Goal: Find specific page/section: Find specific page/section

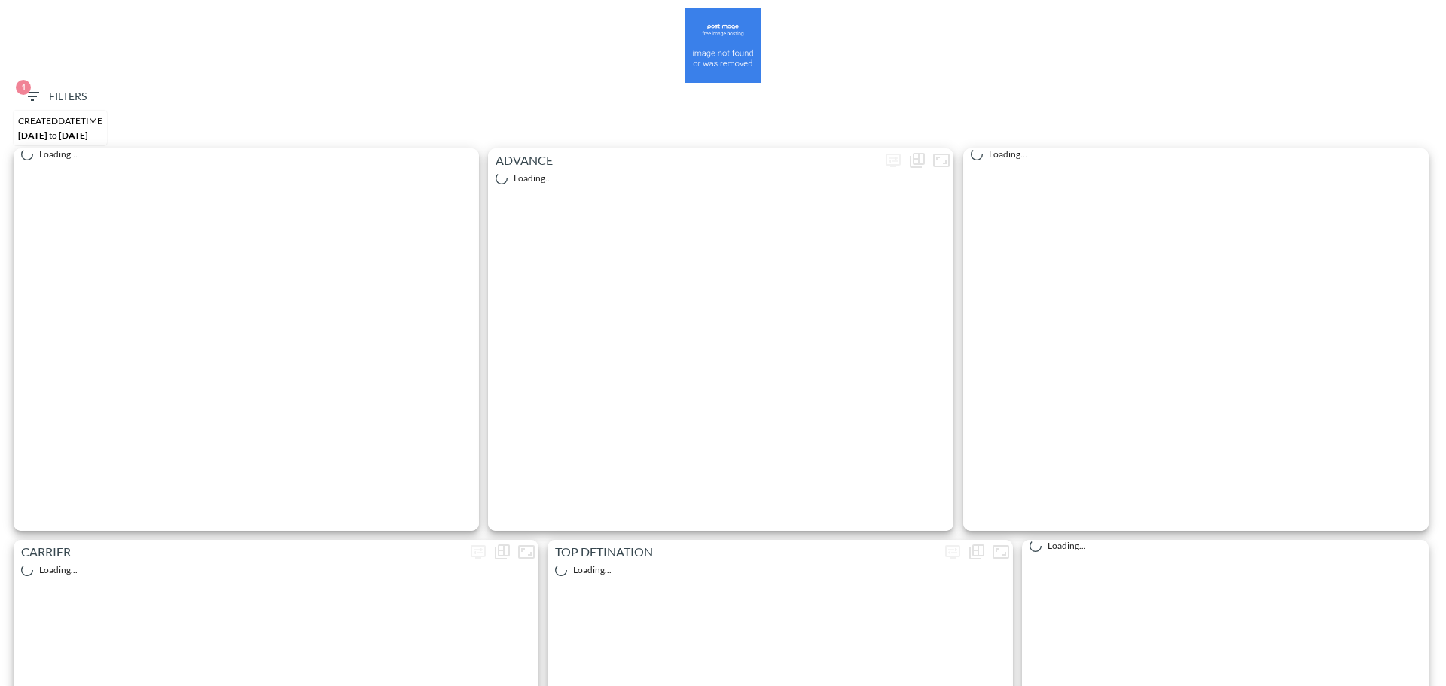
click at [48, 96] on span "1 Filters" at bounding box center [54, 96] width 63 height 19
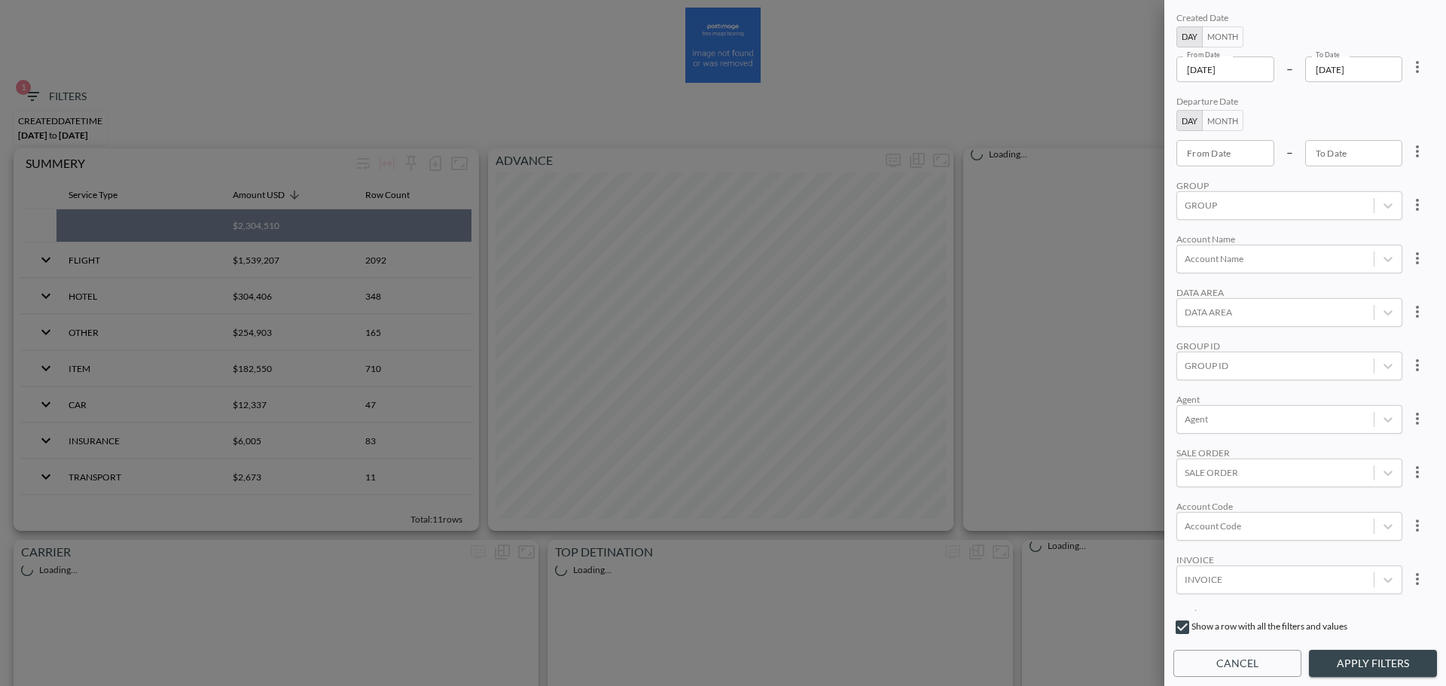
click at [1414, 65] on icon "more" at bounding box center [1417, 67] width 18 height 18
click at [1374, 100] on li "Clear" at bounding box center [1362, 101] width 136 height 27
click at [1246, 578] on div at bounding box center [1276, 579] width 182 height 14
paste input "CRE00190088"
type input "CRE00190088"
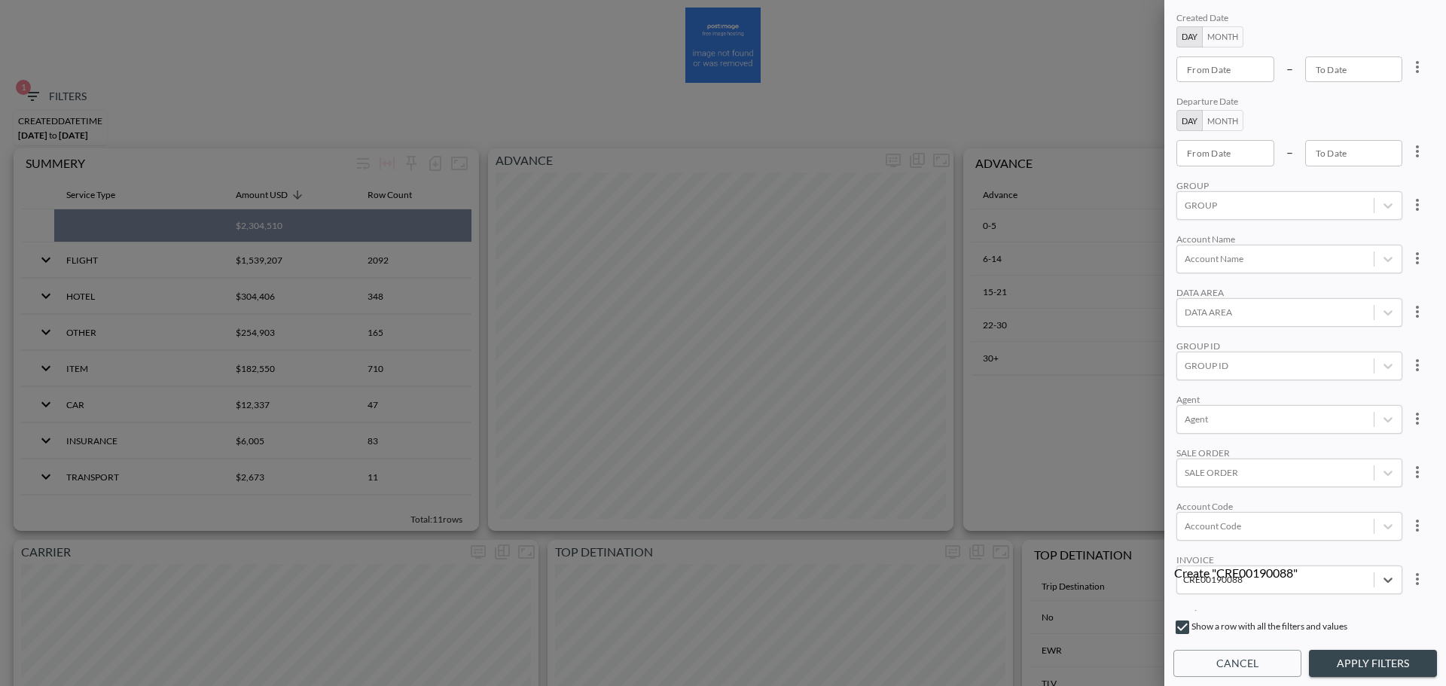
click at [1241, 566] on div "Create "CRE00190088"" at bounding box center [1287, 573] width 226 height 14
click at [1353, 655] on button "Apply Filters" at bounding box center [1373, 664] width 128 height 28
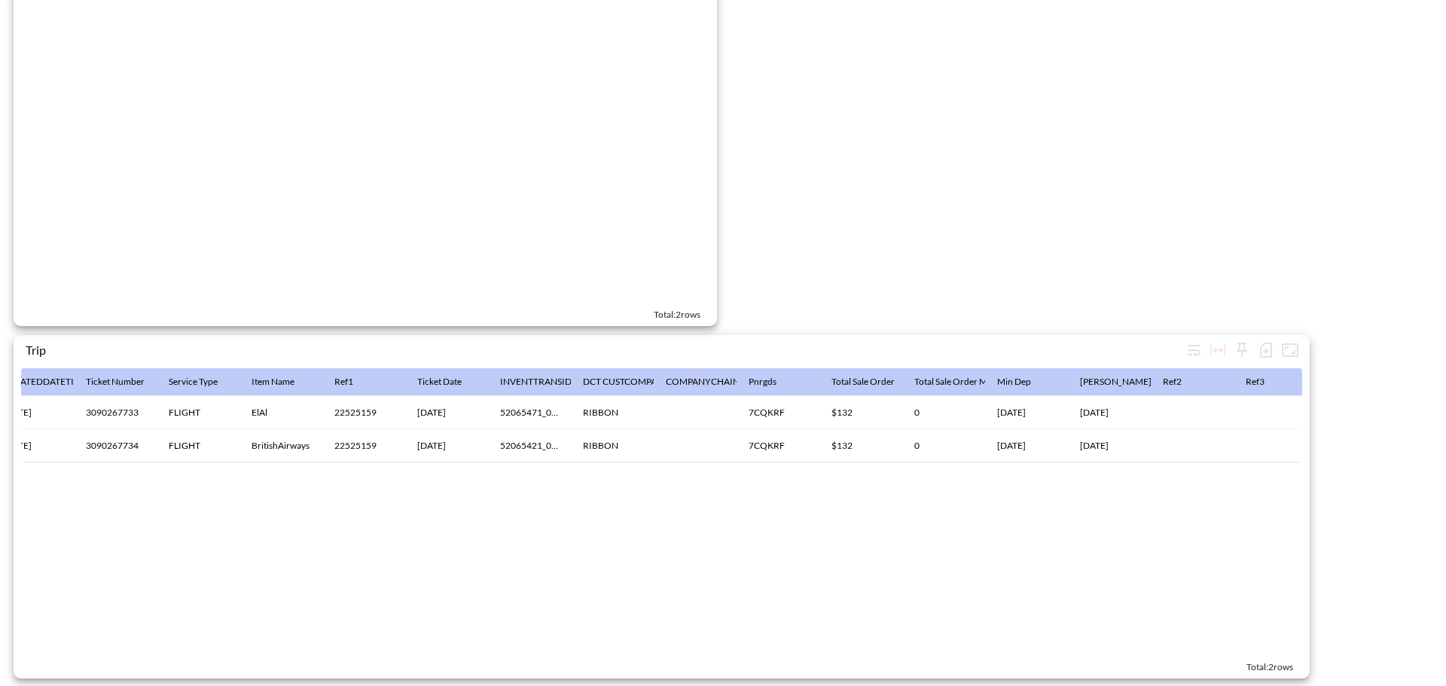
scroll to position [0, 2281]
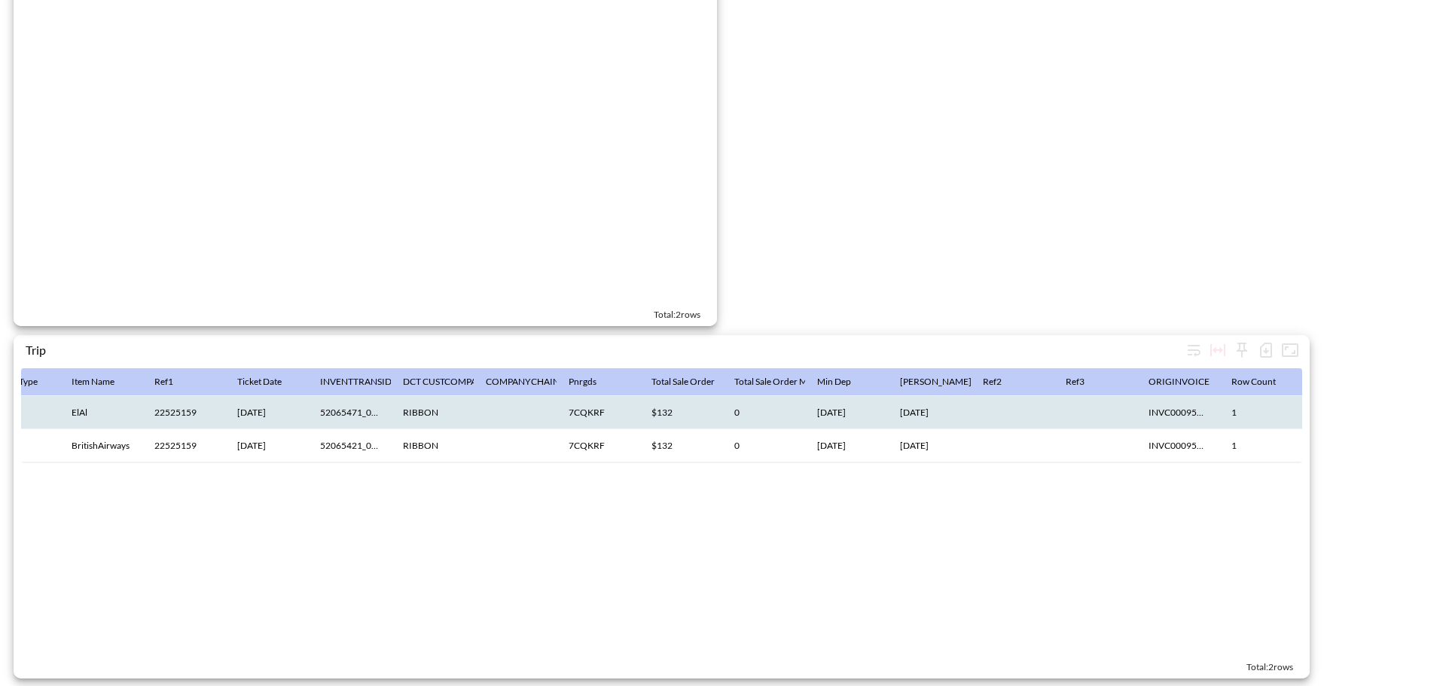
click at [1181, 403] on th "INVC000957015" at bounding box center [1178, 412] width 83 height 33
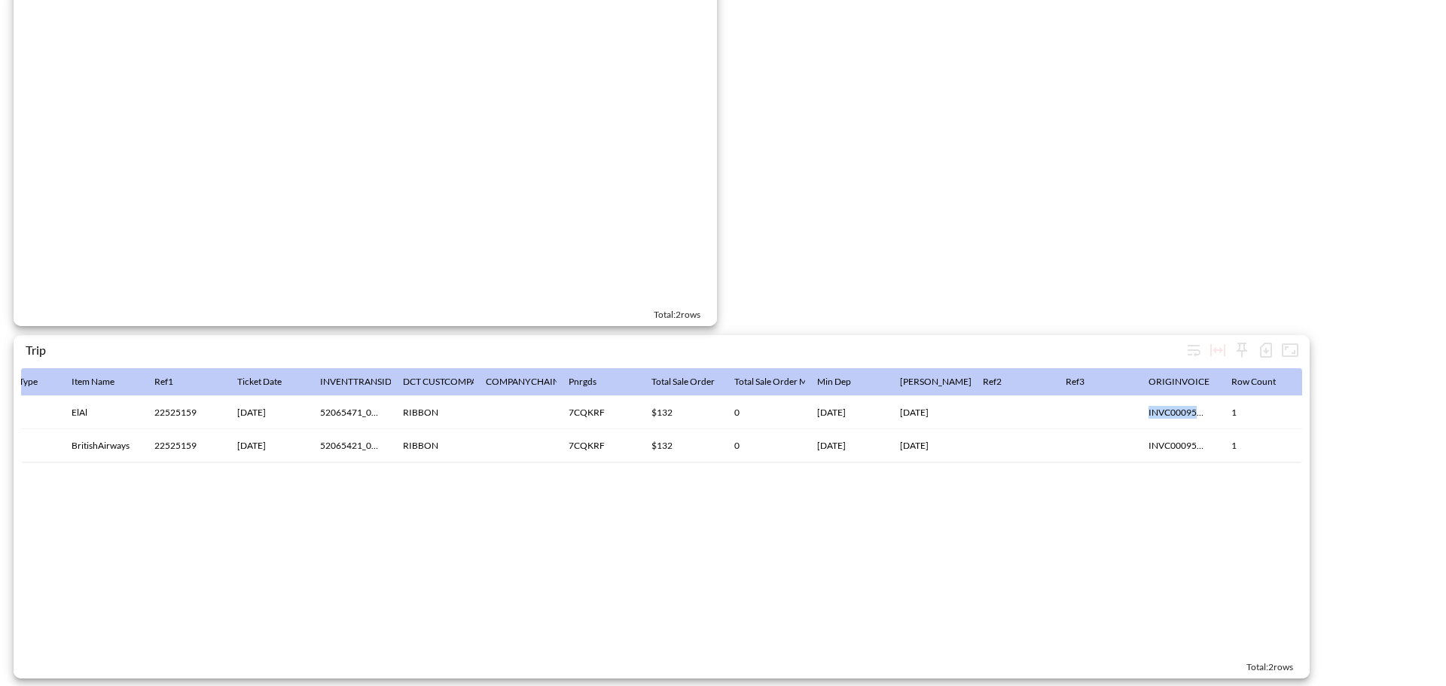
copy th "INVC000957015"
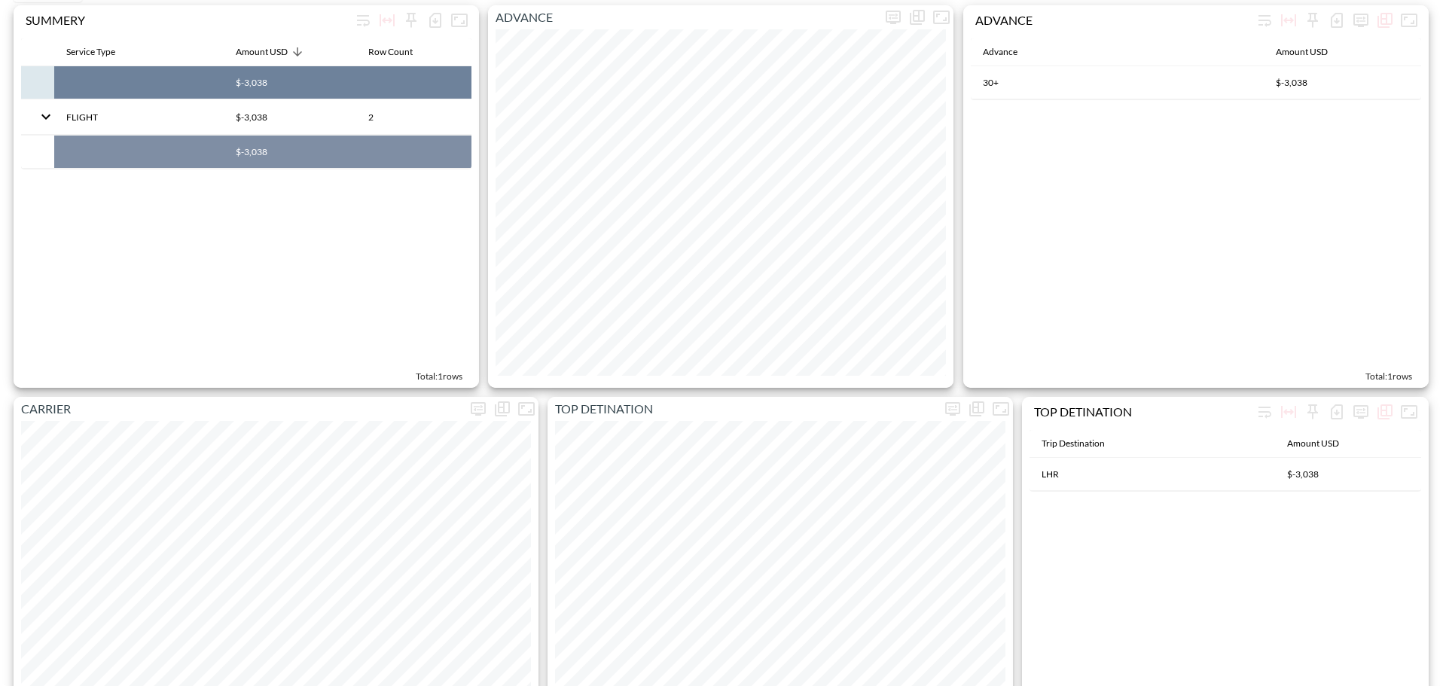
scroll to position [0, 0]
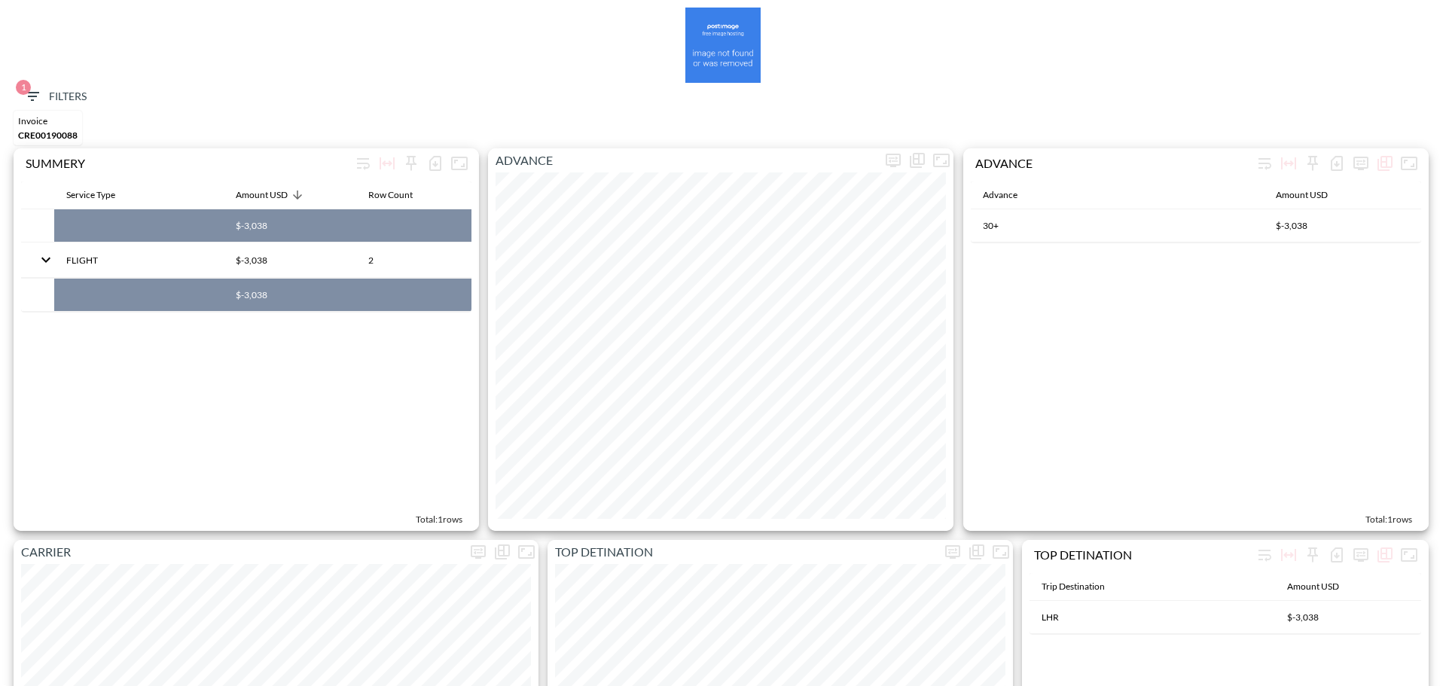
click at [63, 88] on span "1 Filters" at bounding box center [54, 96] width 63 height 19
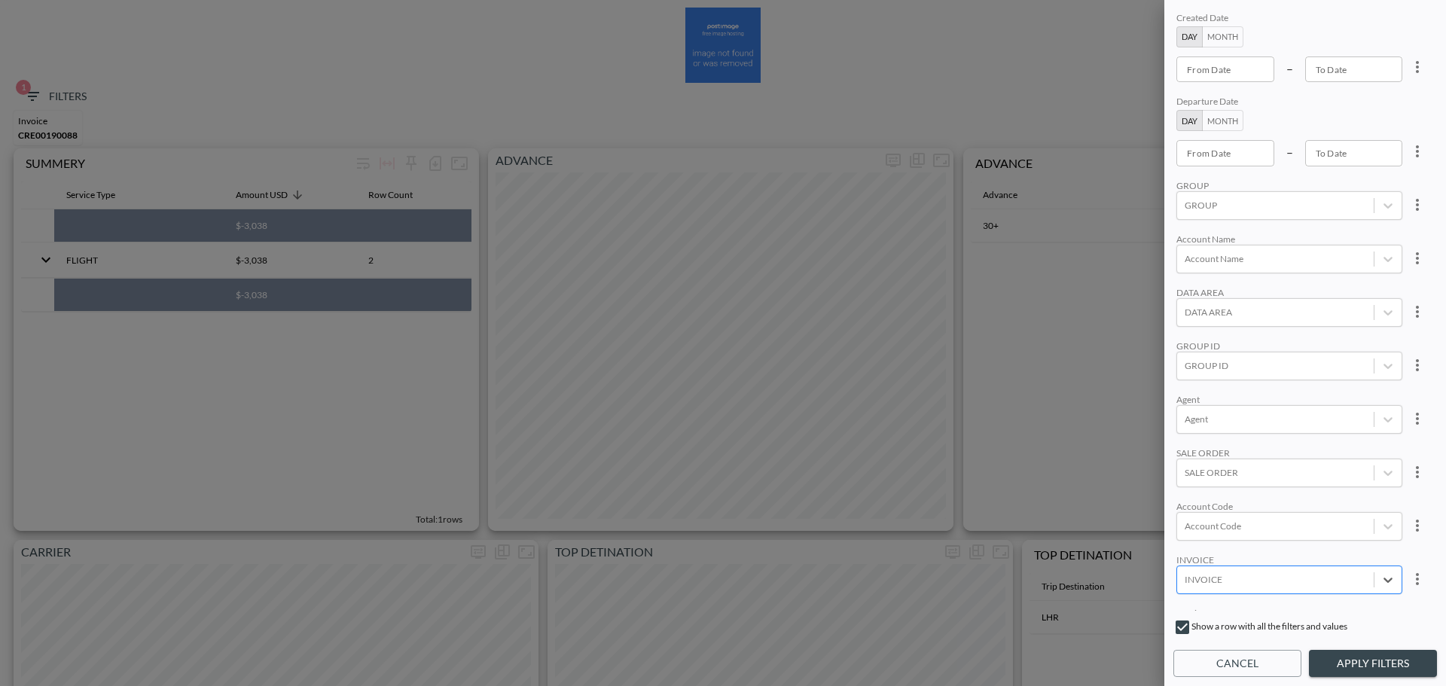
paste input "CRE00190579"
type input "CRE00190579"
click at [1265, 566] on div "Create "CRE00190579"" at bounding box center [1287, 573] width 226 height 14
click at [1341, 667] on button "Apply Filters" at bounding box center [1373, 664] width 128 height 28
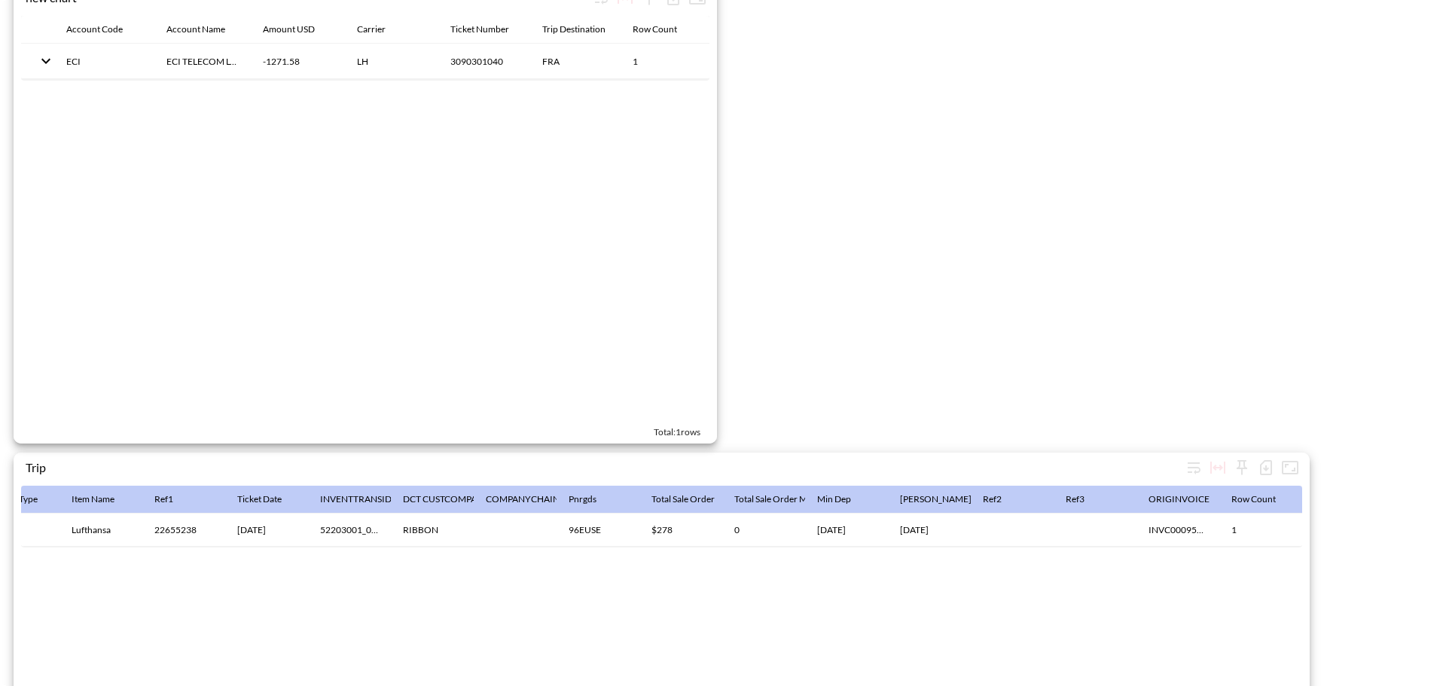
scroll to position [2327, 0]
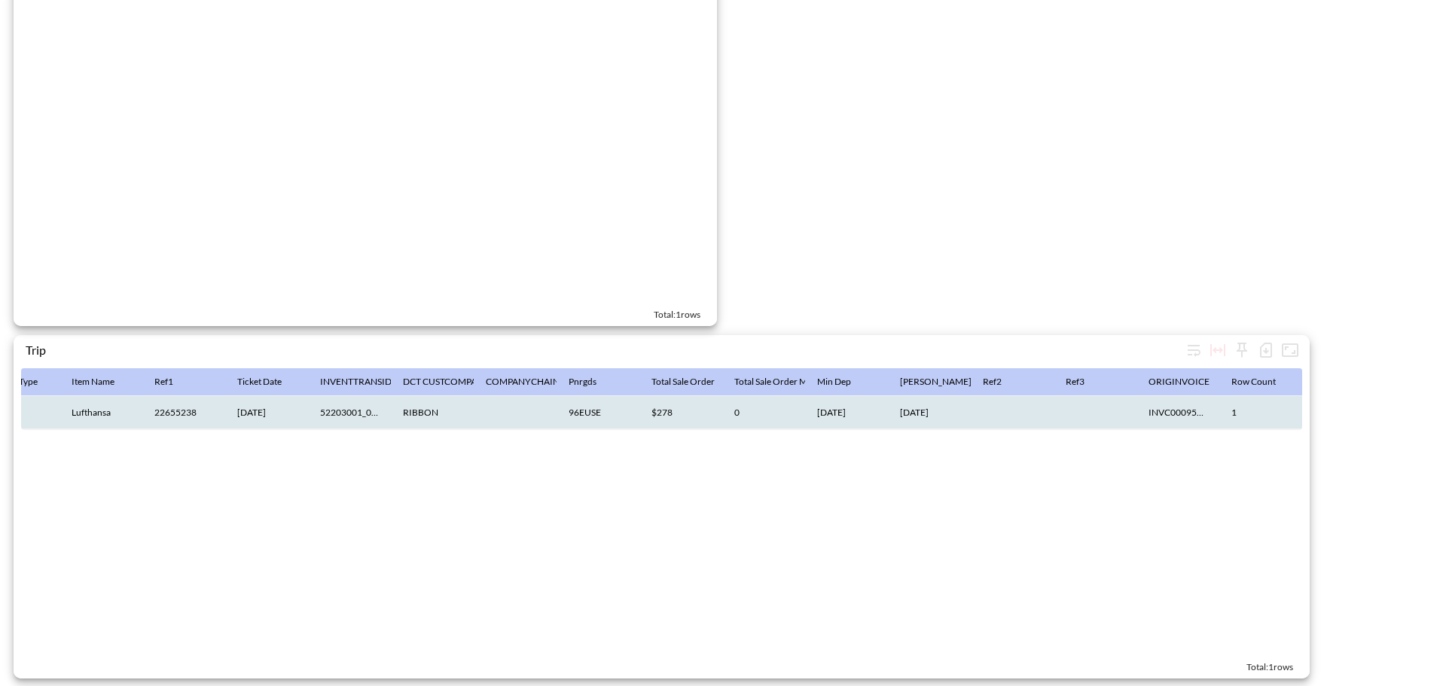
click at [1182, 404] on th "INVC000959969" at bounding box center [1178, 412] width 83 height 33
copy th "INVC000959969"
